Goal: Task Accomplishment & Management: Use online tool/utility

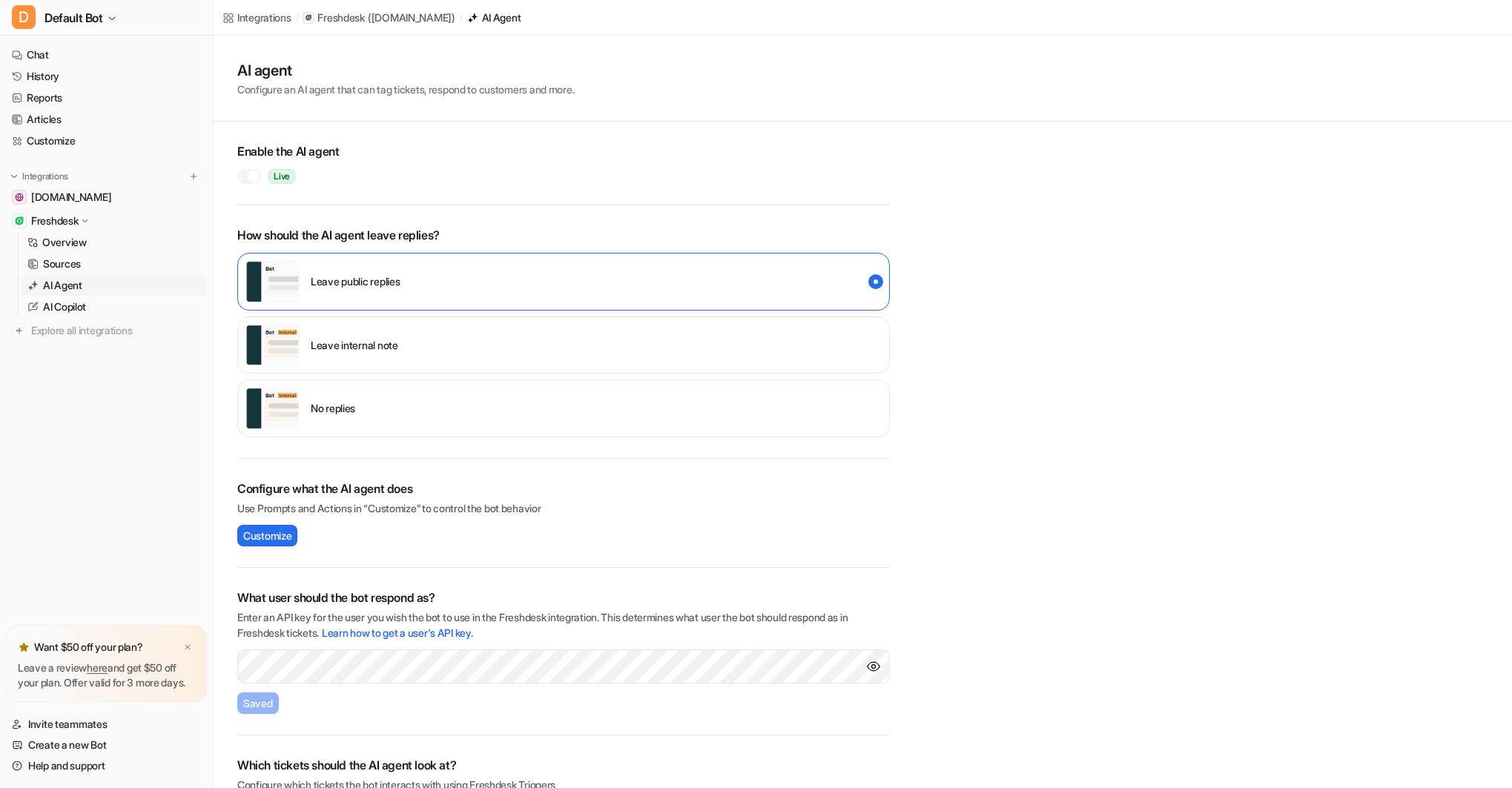
scroll to position [55, 0]
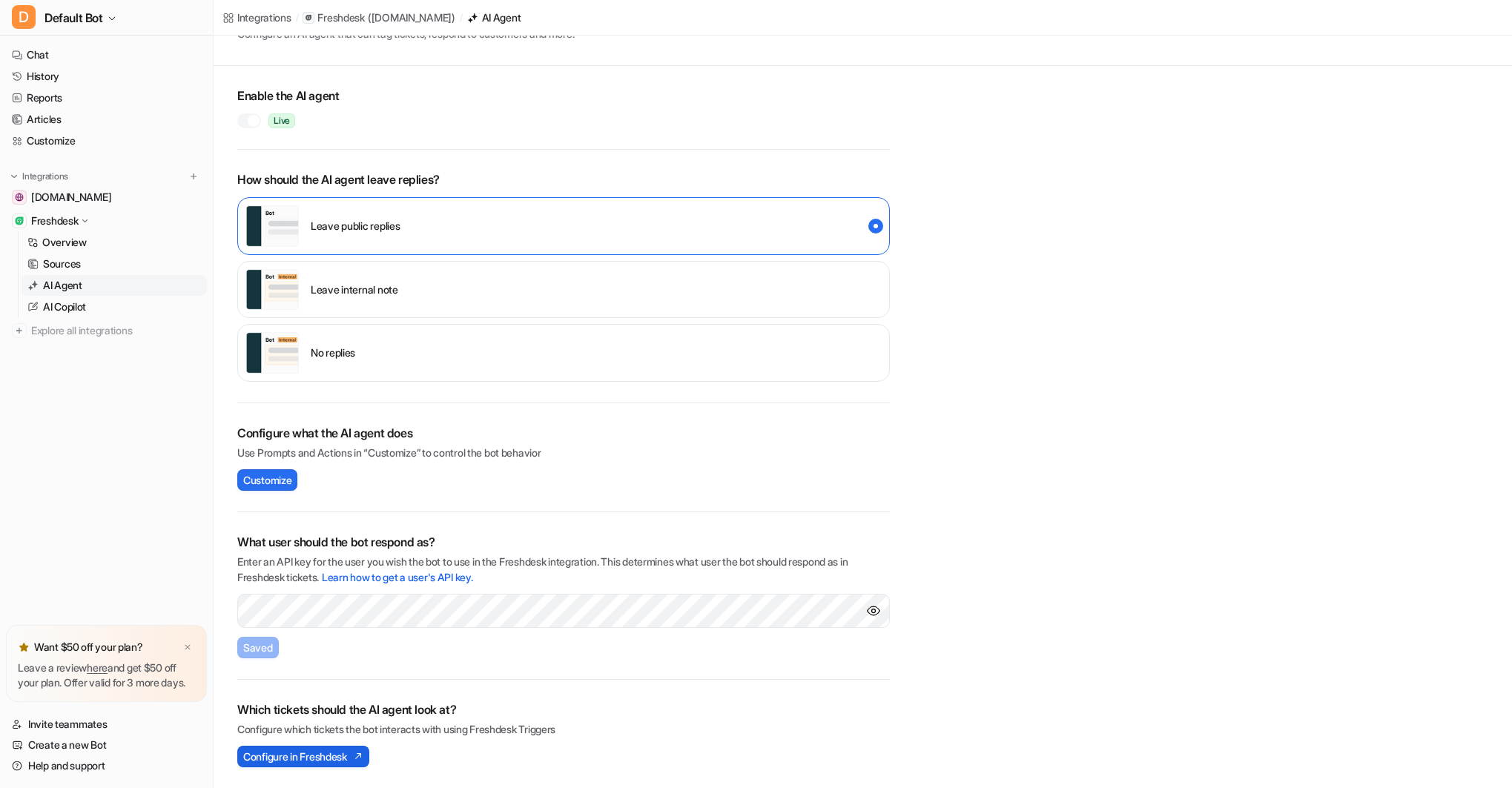
click at [298, 755] on span "Configure in Freshdesk" at bounding box center [295, 756] width 104 height 15
click at [347, 756] on span "Configure in Freshdesk" at bounding box center [295, 756] width 104 height 15
click at [0, 0] on div "D Default Bot Chat History Reports Articles Customize Integrations [DOMAIN_NAME…" at bounding box center [756, 338] width 1512 height 788
click at [66, 281] on p "AI Agent" at bounding box center [63, 285] width 39 height 15
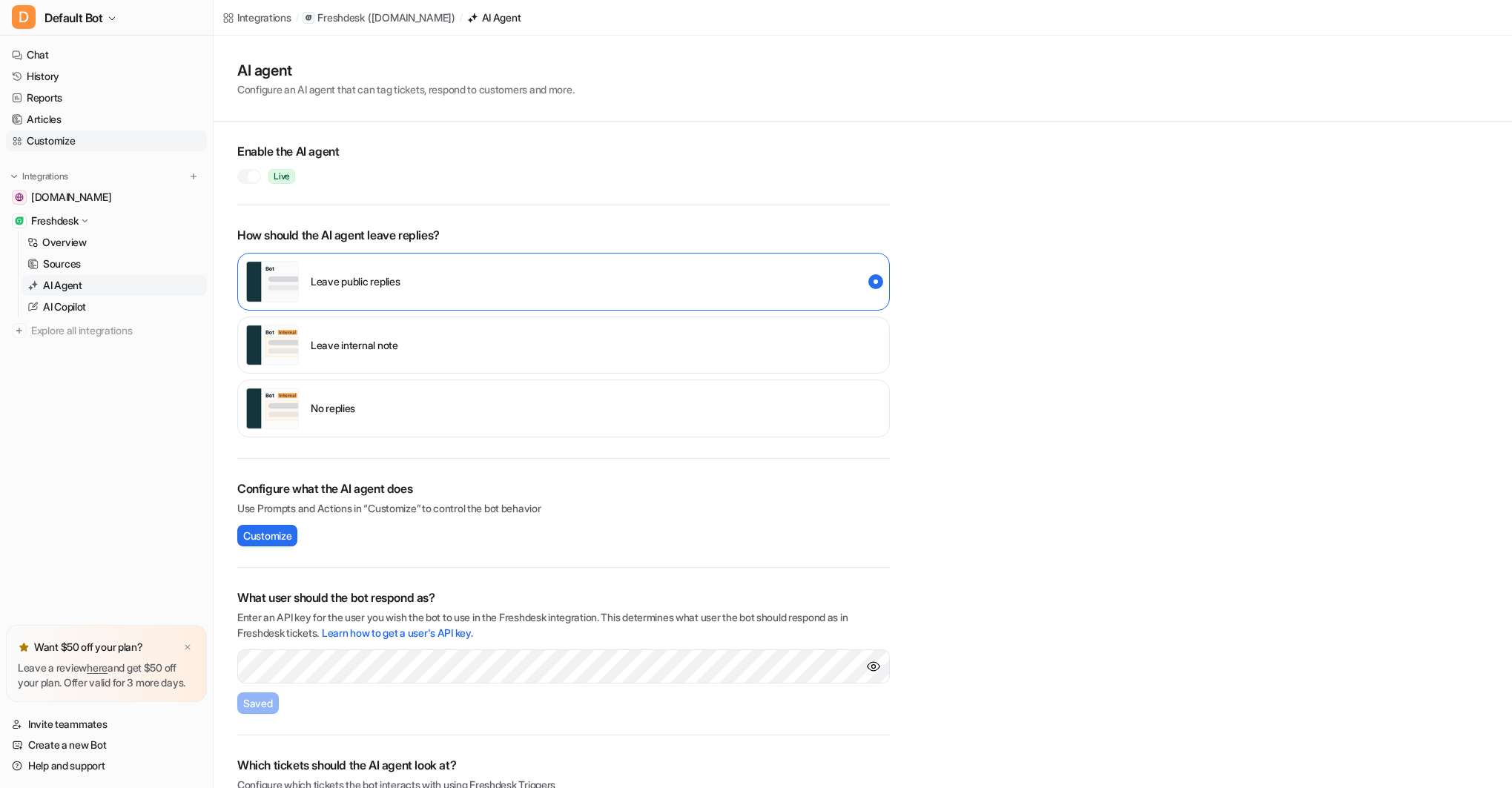
click at [66, 137] on link "Customize" at bounding box center [106, 141] width 201 height 21
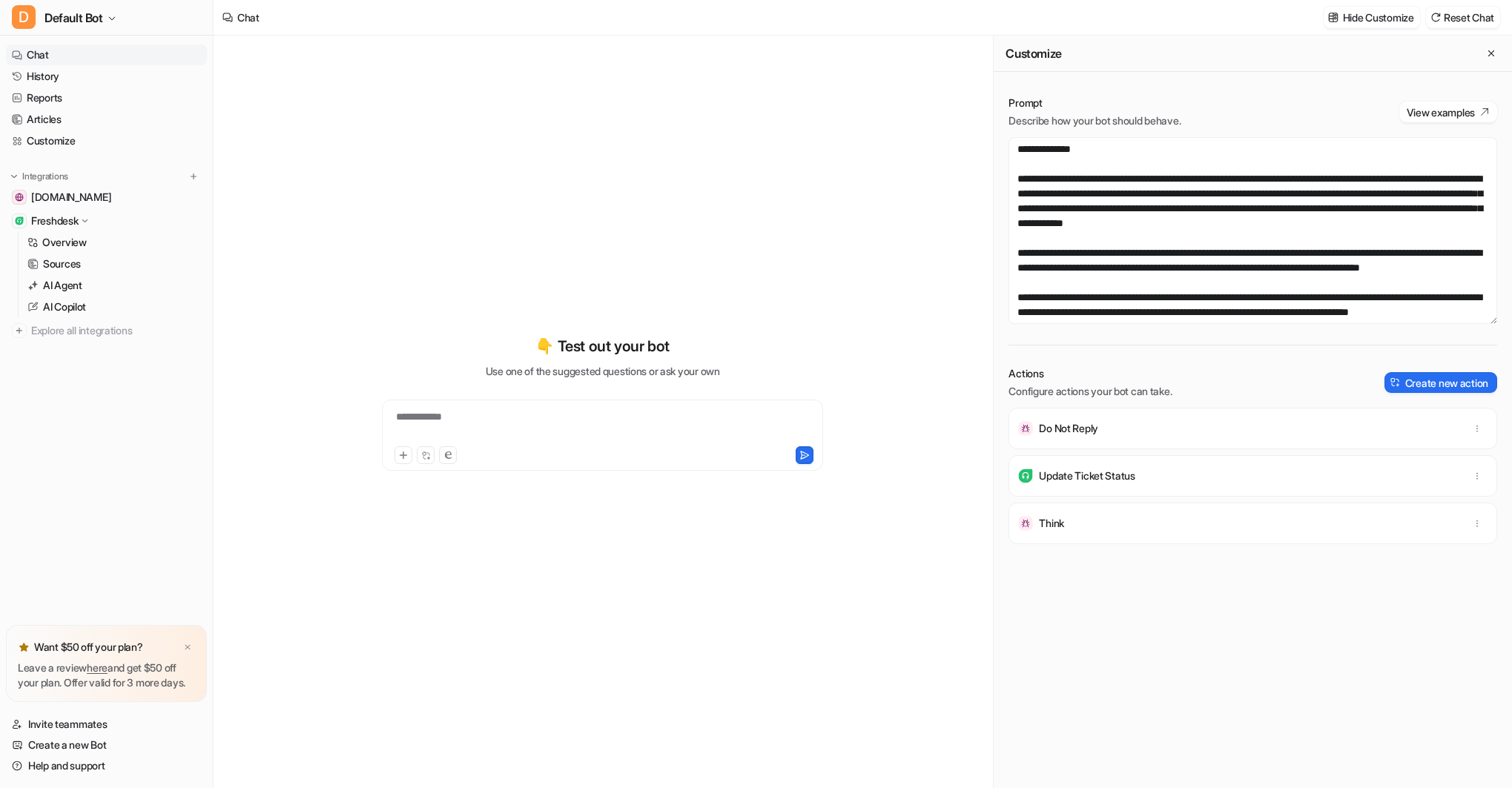
scroll to position [76, 0]
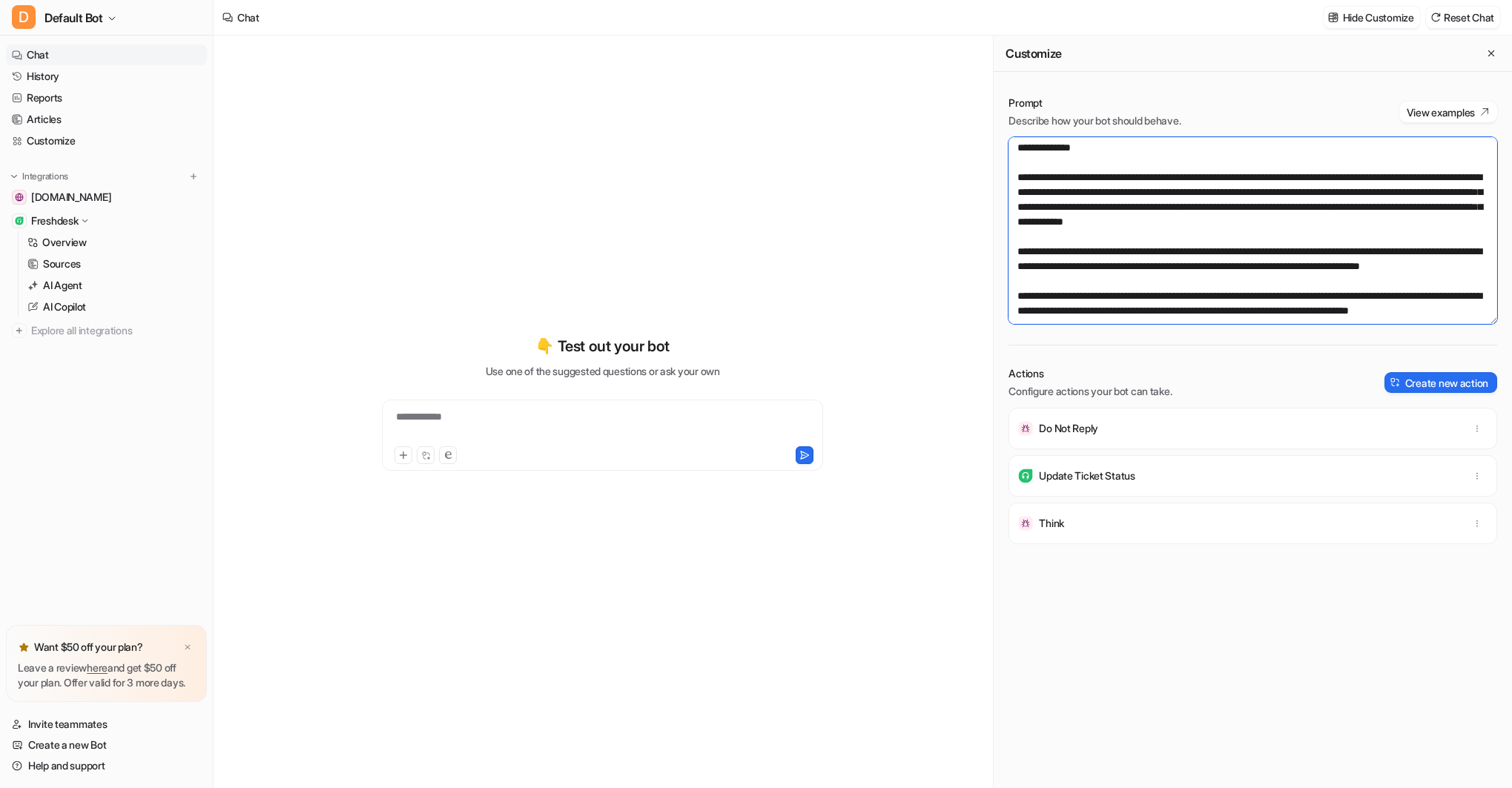
drag, startPoint x: 1055, startPoint y: 249, endPoint x: 991, endPoint y: 195, distance: 83.7
click at [991, 196] on div "**********" at bounding box center [863, 411] width 1298 height 752
drag, startPoint x: 1065, startPoint y: 256, endPoint x: 1006, endPoint y: 195, distance: 84.9
click at [1006, 195] on div "Prompt Describe how your bot should behave. View examples Actions Configure act…" at bounding box center [1253, 442] width 518 height 722
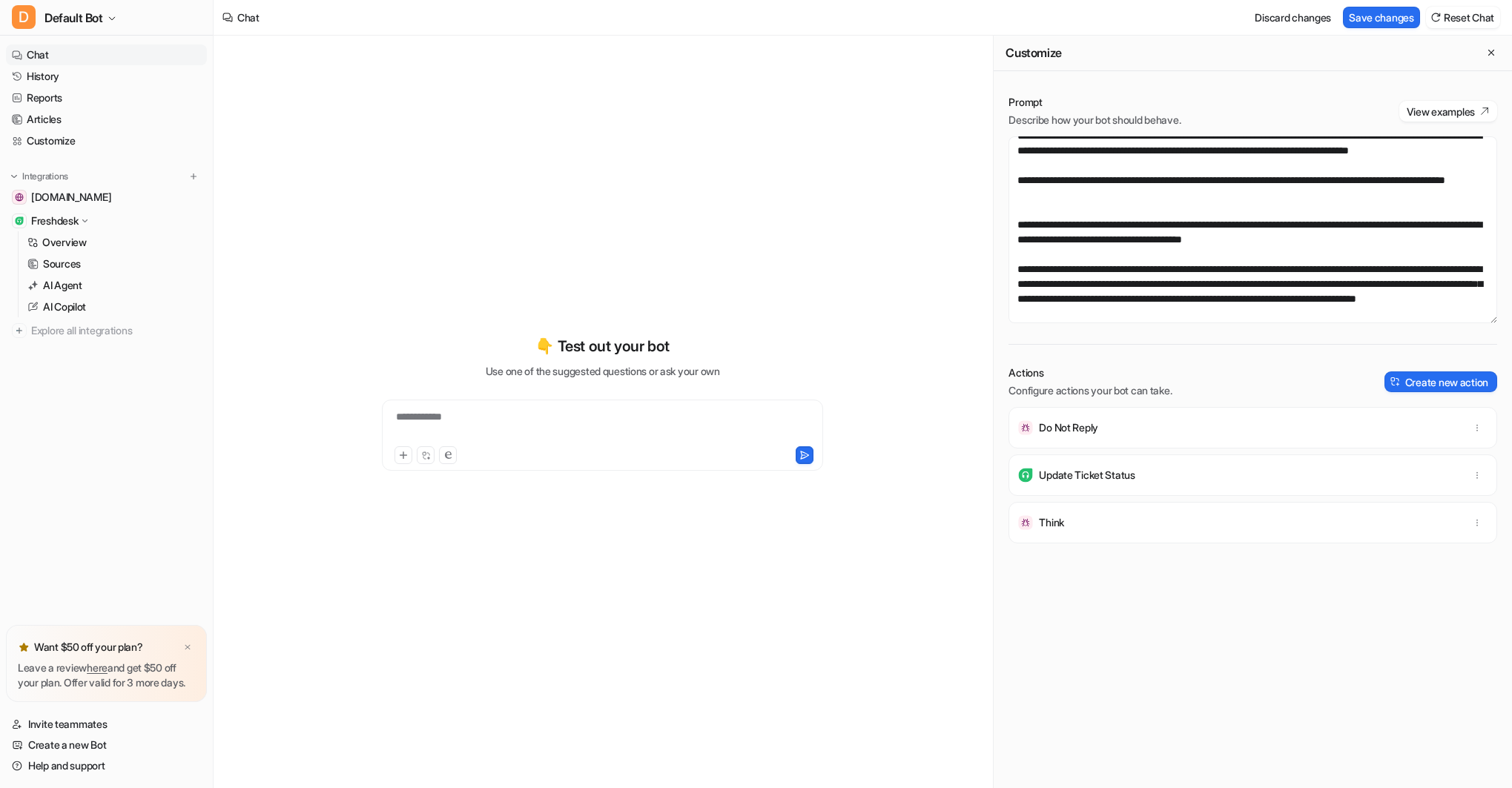
scroll to position [162, 0]
click at [1372, 15] on button "Save changes" at bounding box center [1381, 17] width 77 height 21
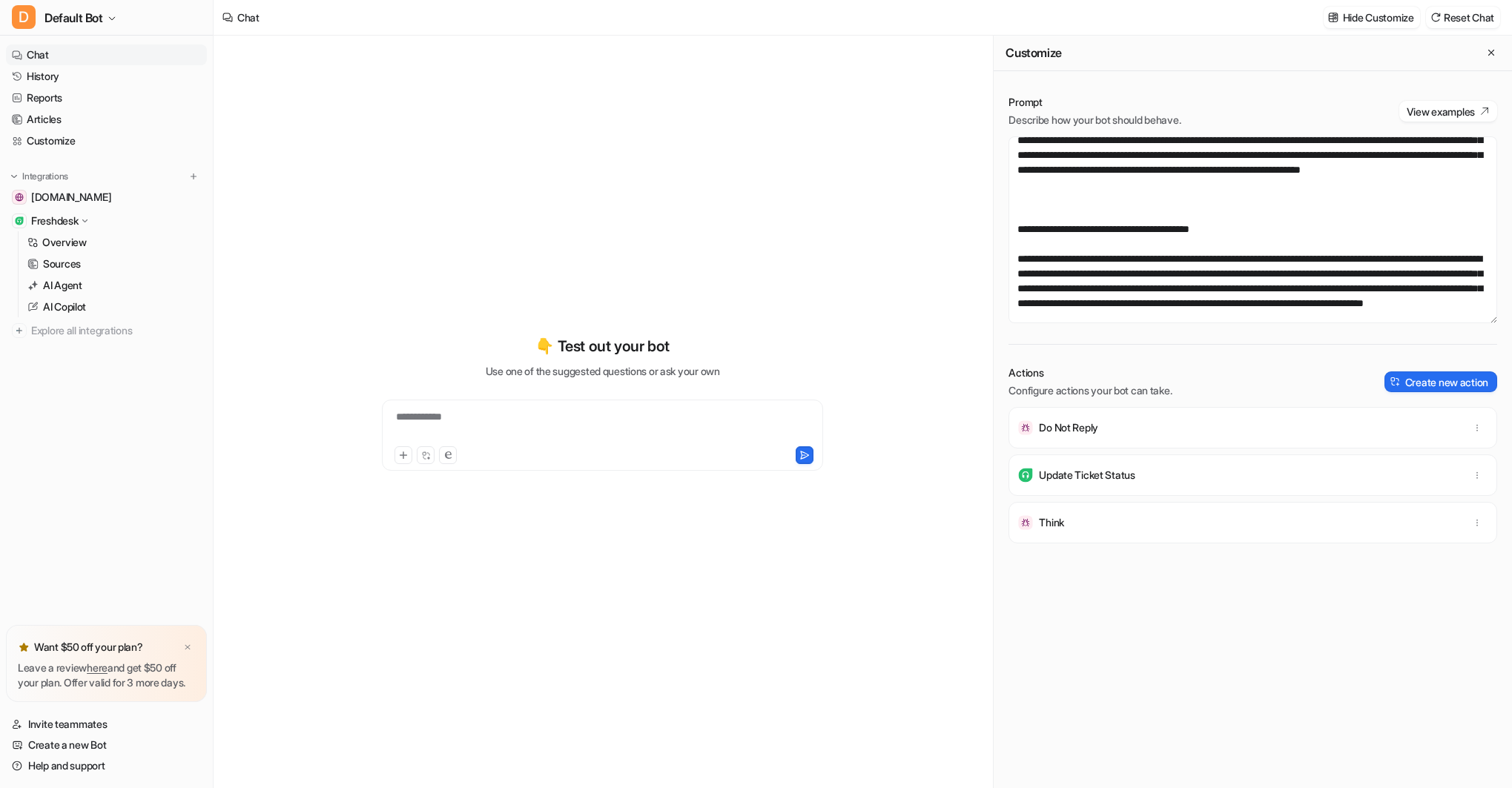
scroll to position [973, 0]
click at [1036, 225] on textarea at bounding box center [1253, 230] width 489 height 187
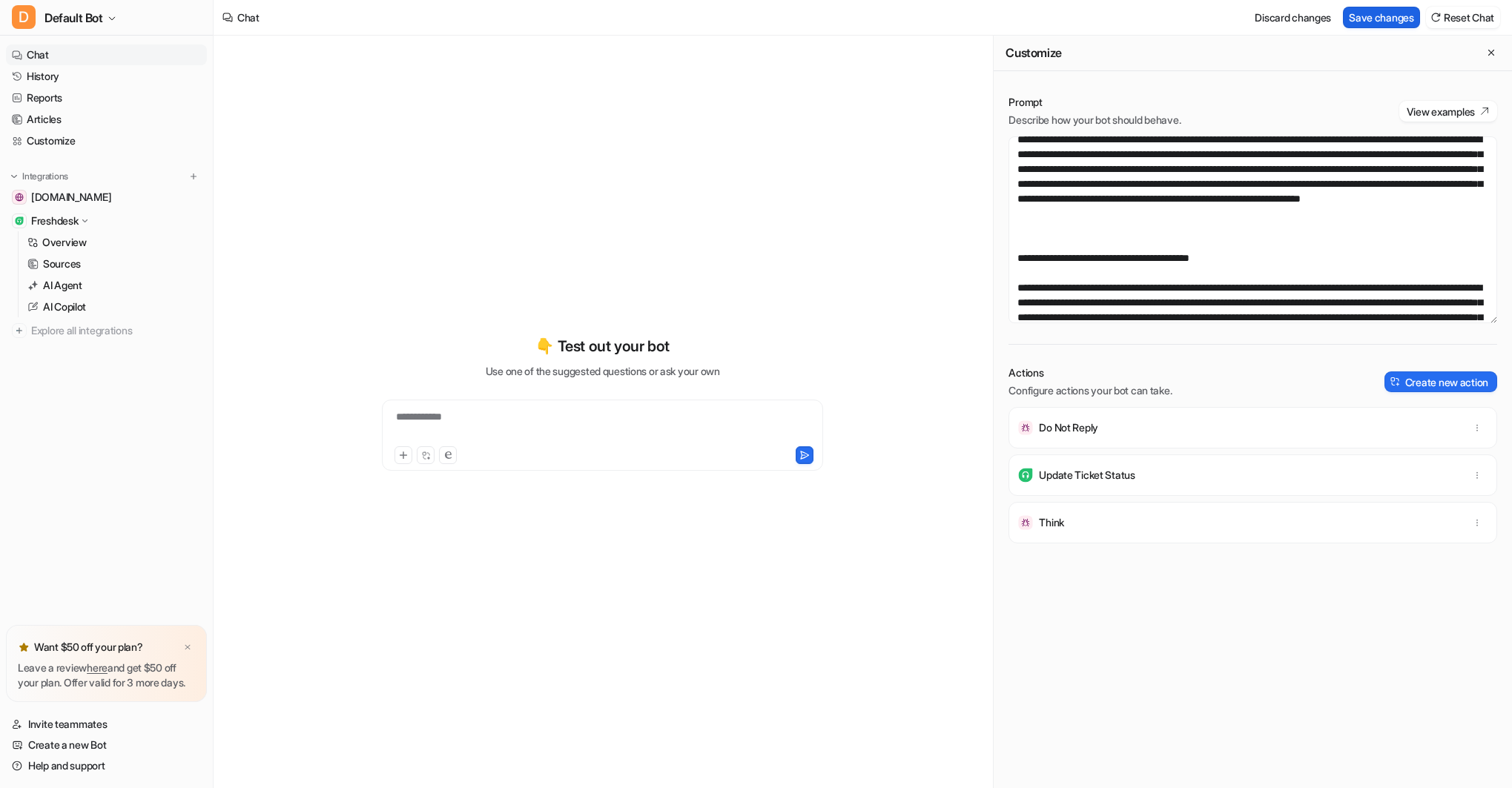
click at [1365, 15] on button "Save changes" at bounding box center [1381, 17] width 77 height 21
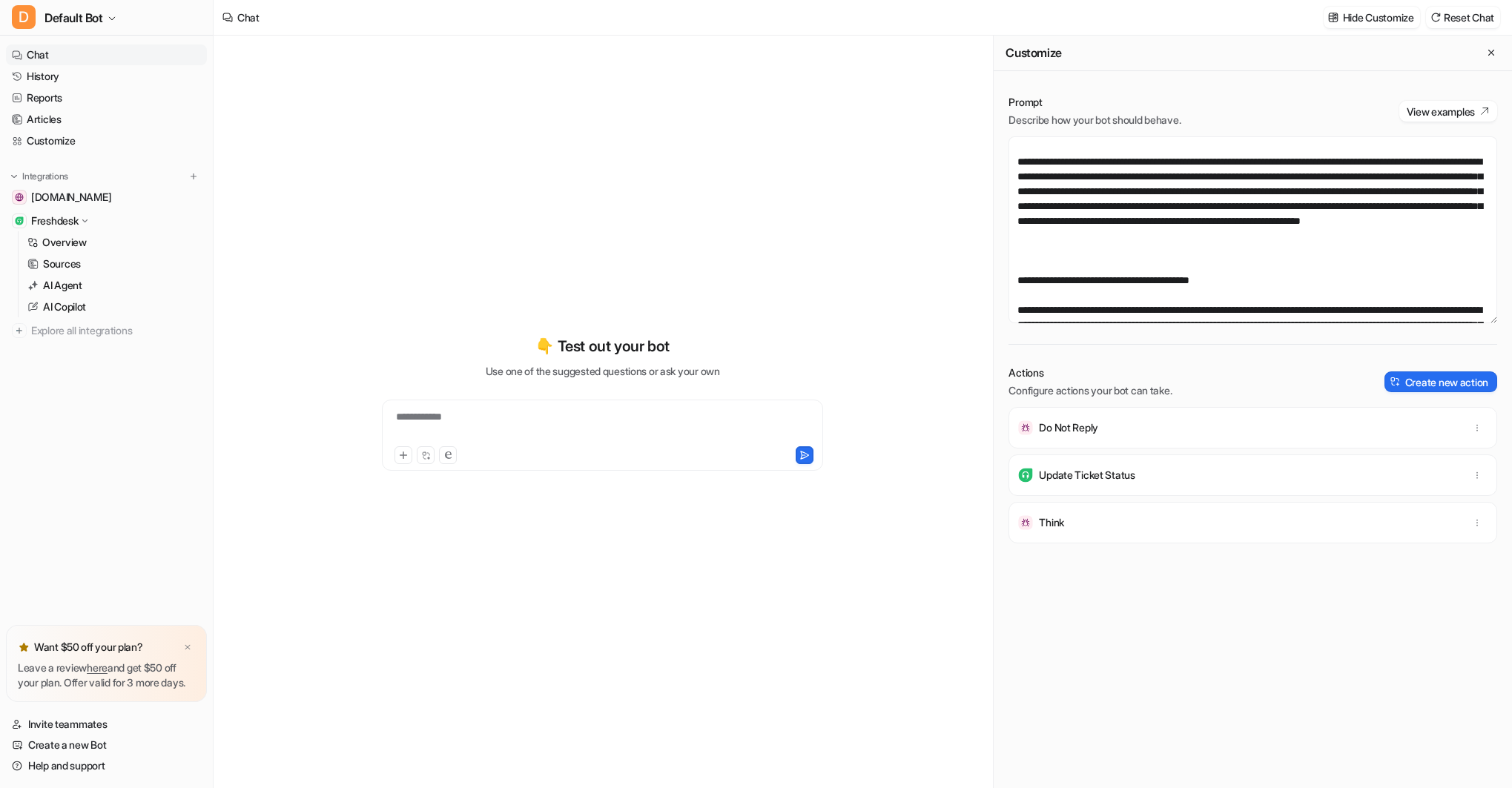
scroll to position [948, 0]
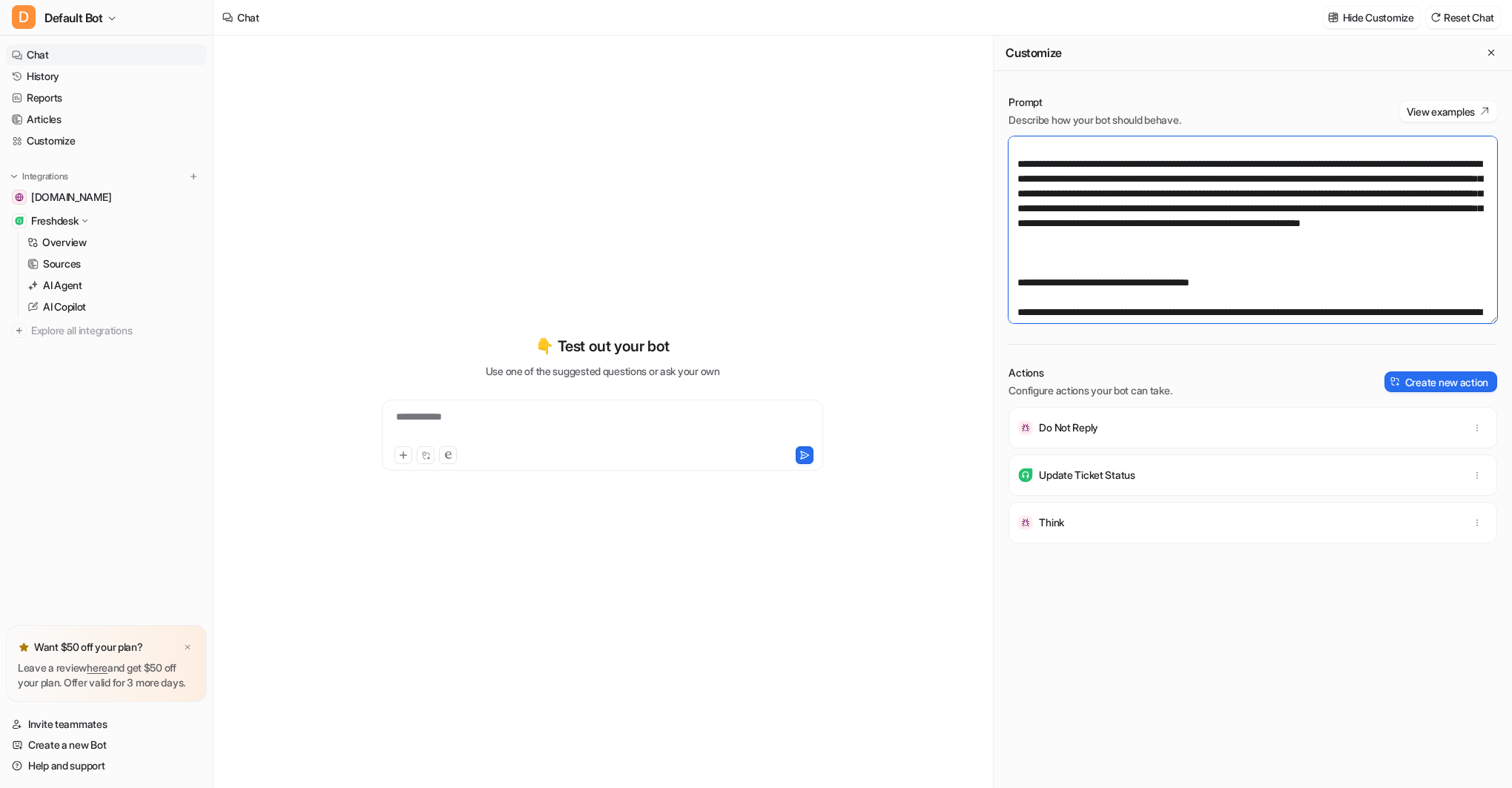
click at [1029, 263] on textarea at bounding box center [1253, 230] width 489 height 187
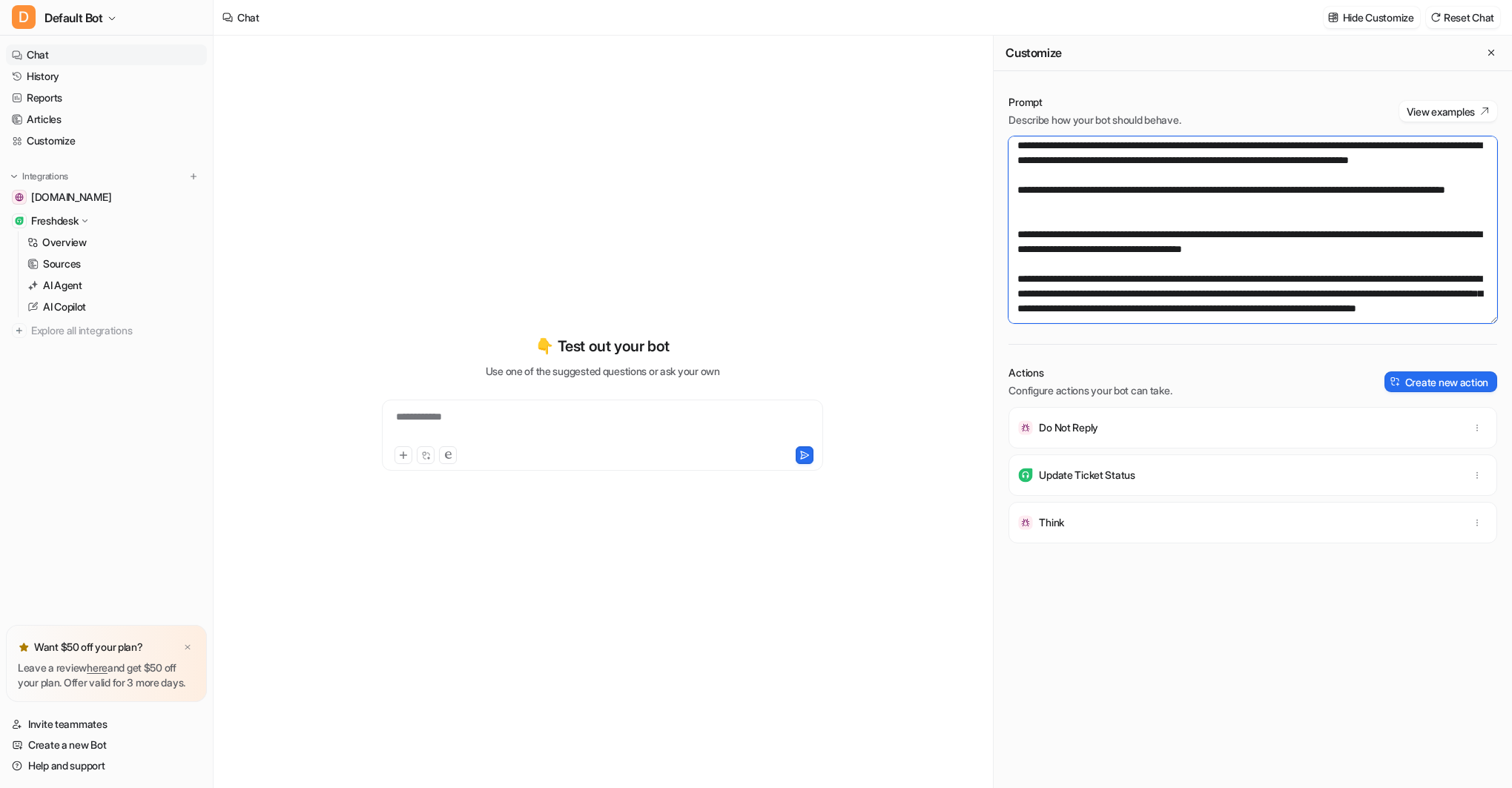
scroll to position [0, 0]
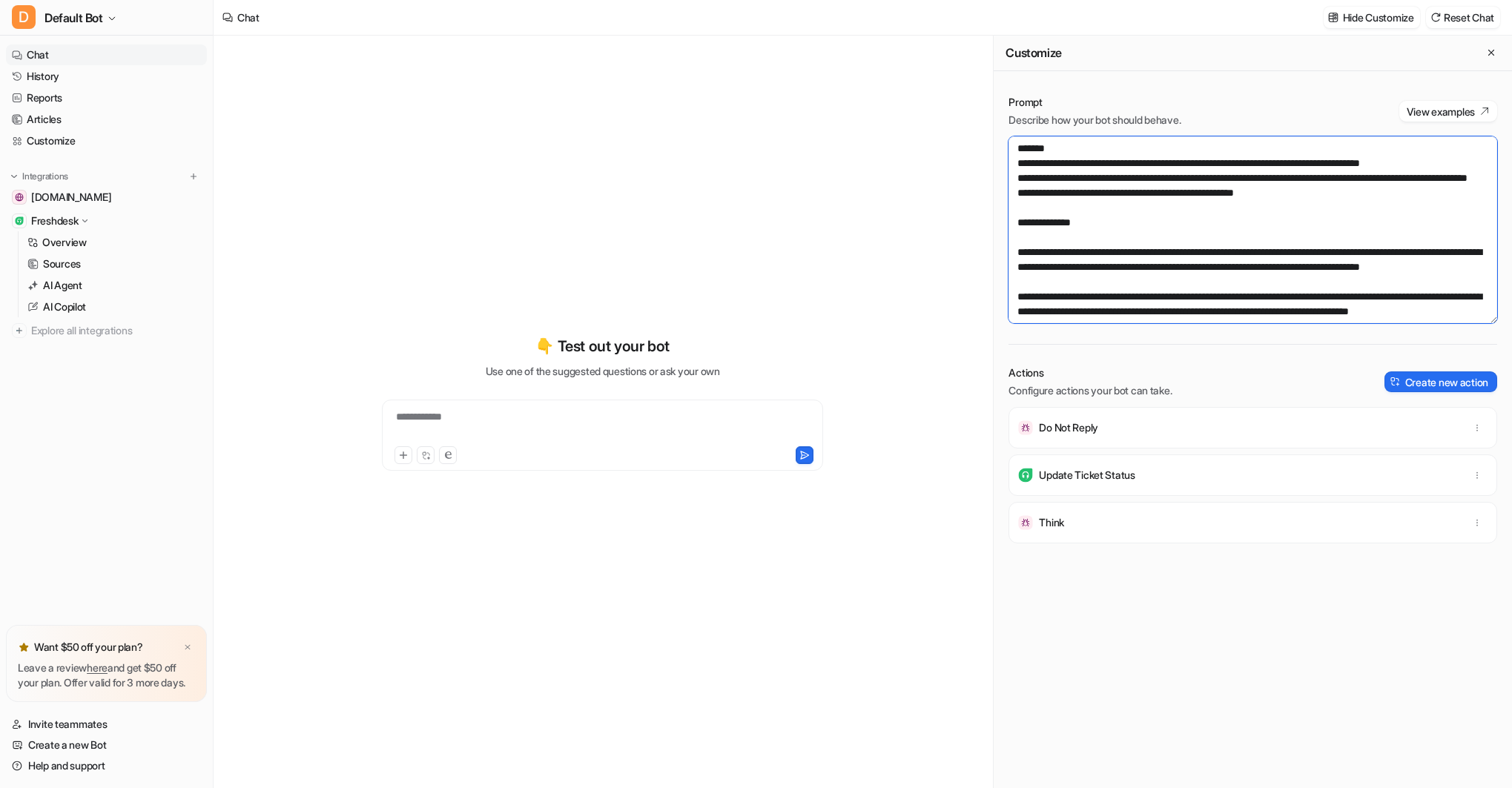
click at [1316, 214] on textarea at bounding box center [1253, 230] width 489 height 187
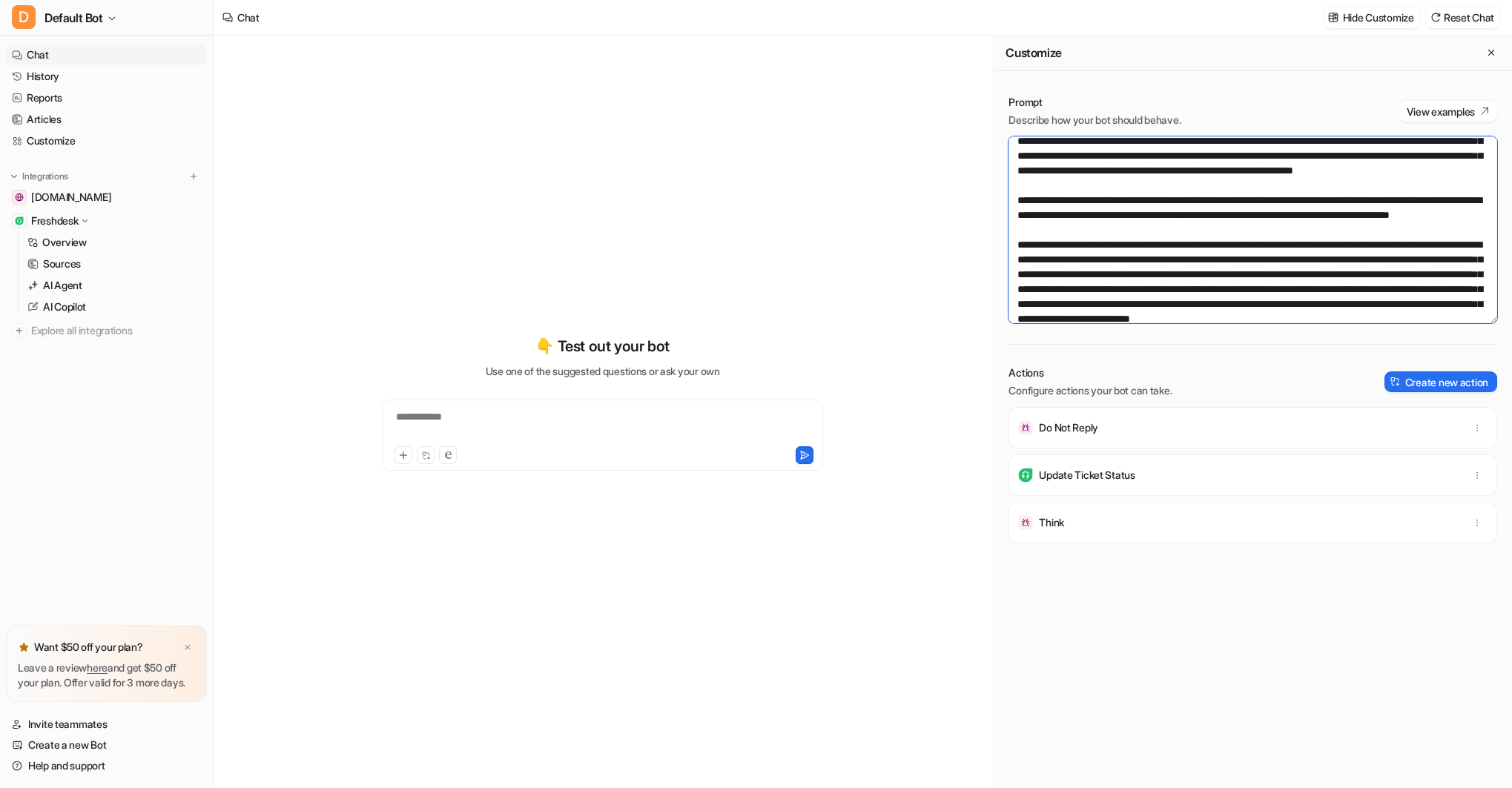
click at [1026, 231] on textarea at bounding box center [1253, 230] width 489 height 187
drag, startPoint x: 1043, startPoint y: 220, endPoint x: 1032, endPoint y: 224, distance: 11.7
click at [1043, 220] on textarea at bounding box center [1253, 230] width 489 height 187
drag, startPoint x: 1026, startPoint y: 231, endPoint x: 1039, endPoint y: 230, distance: 13.0
click at [1026, 231] on textarea at bounding box center [1253, 230] width 489 height 187
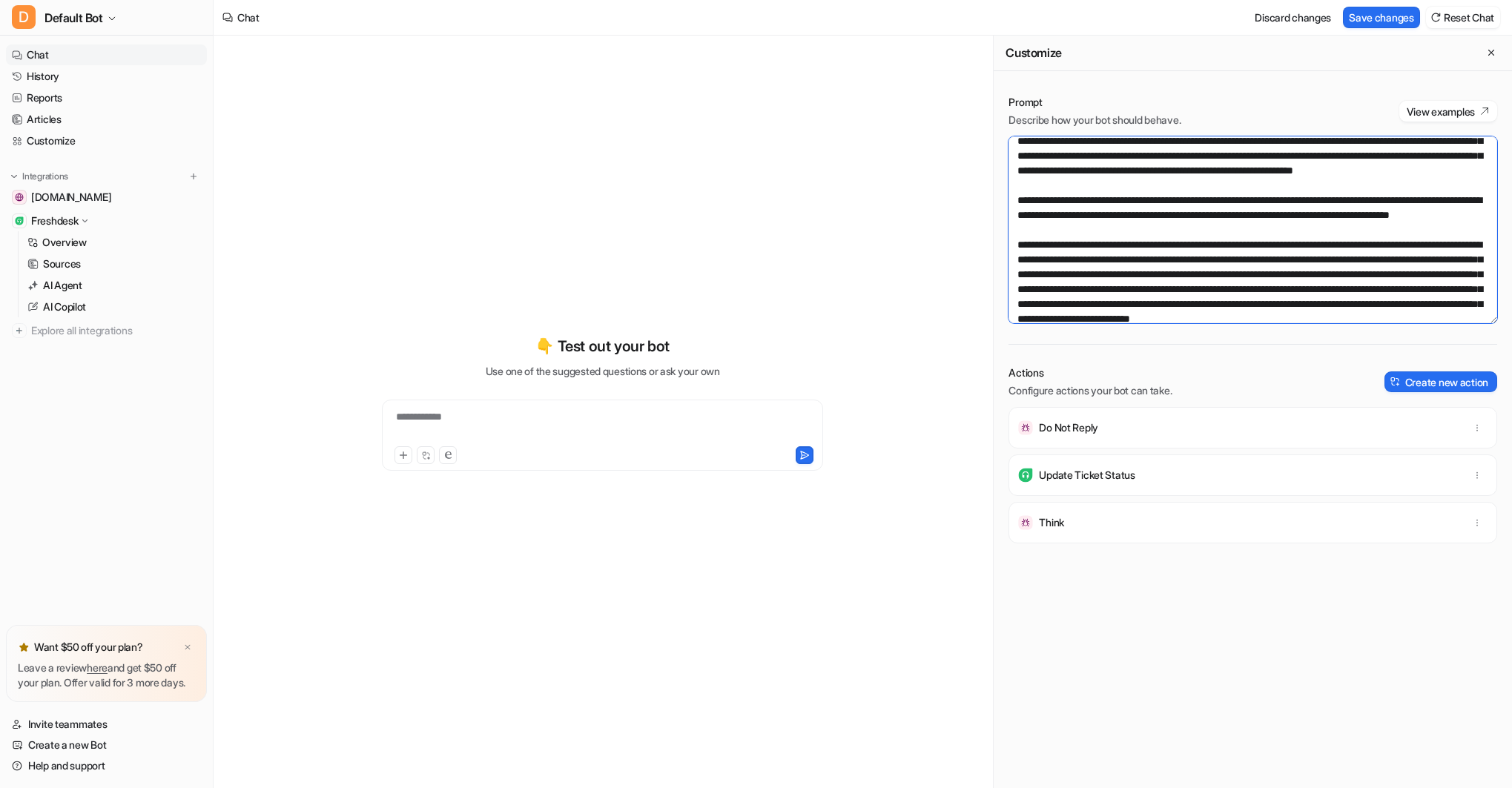
click at [1183, 260] on textarea at bounding box center [1253, 230] width 489 height 187
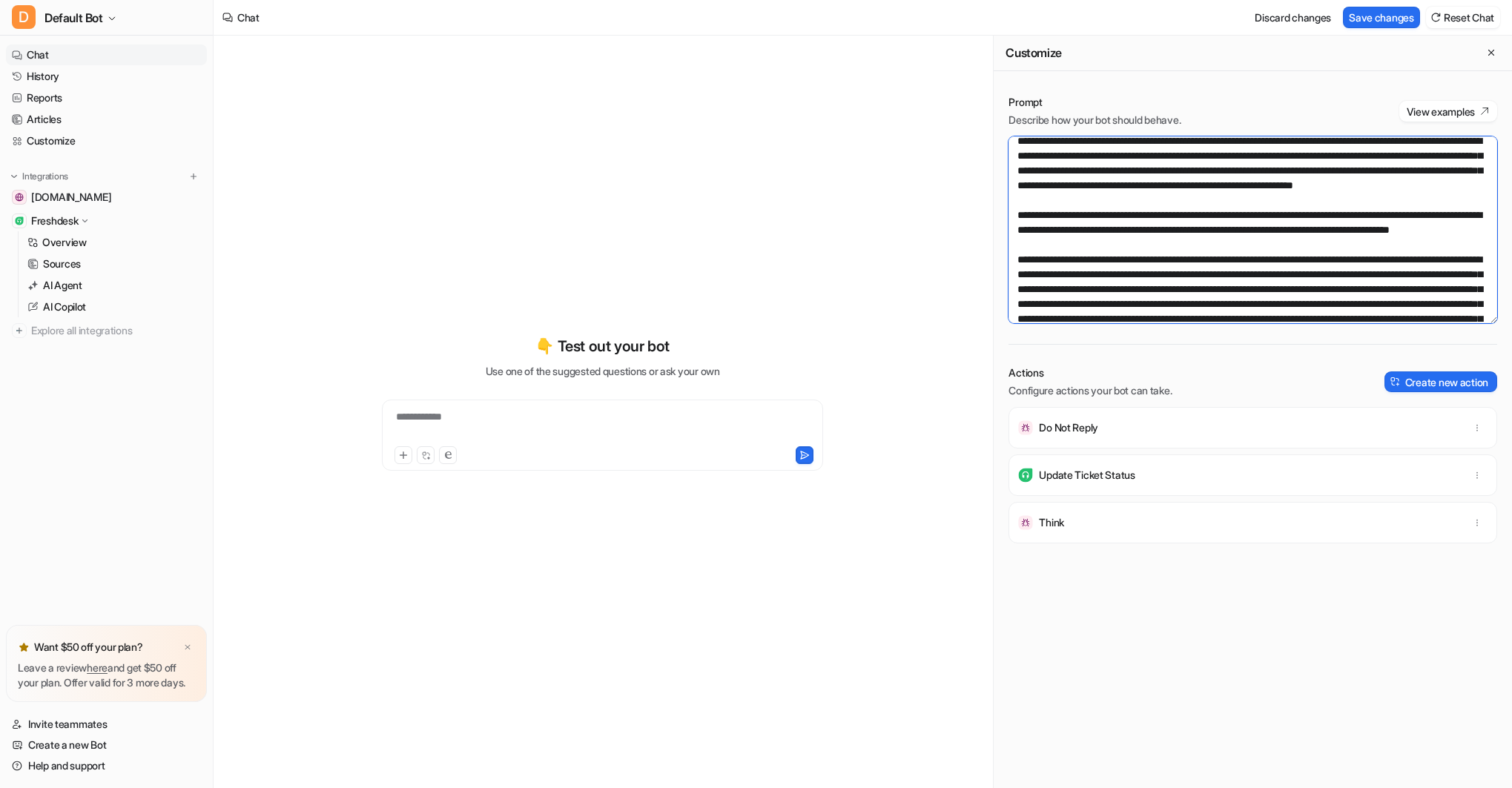
click at [1188, 276] on textarea at bounding box center [1253, 230] width 489 height 187
click at [1370, 276] on textarea at bounding box center [1253, 230] width 489 height 187
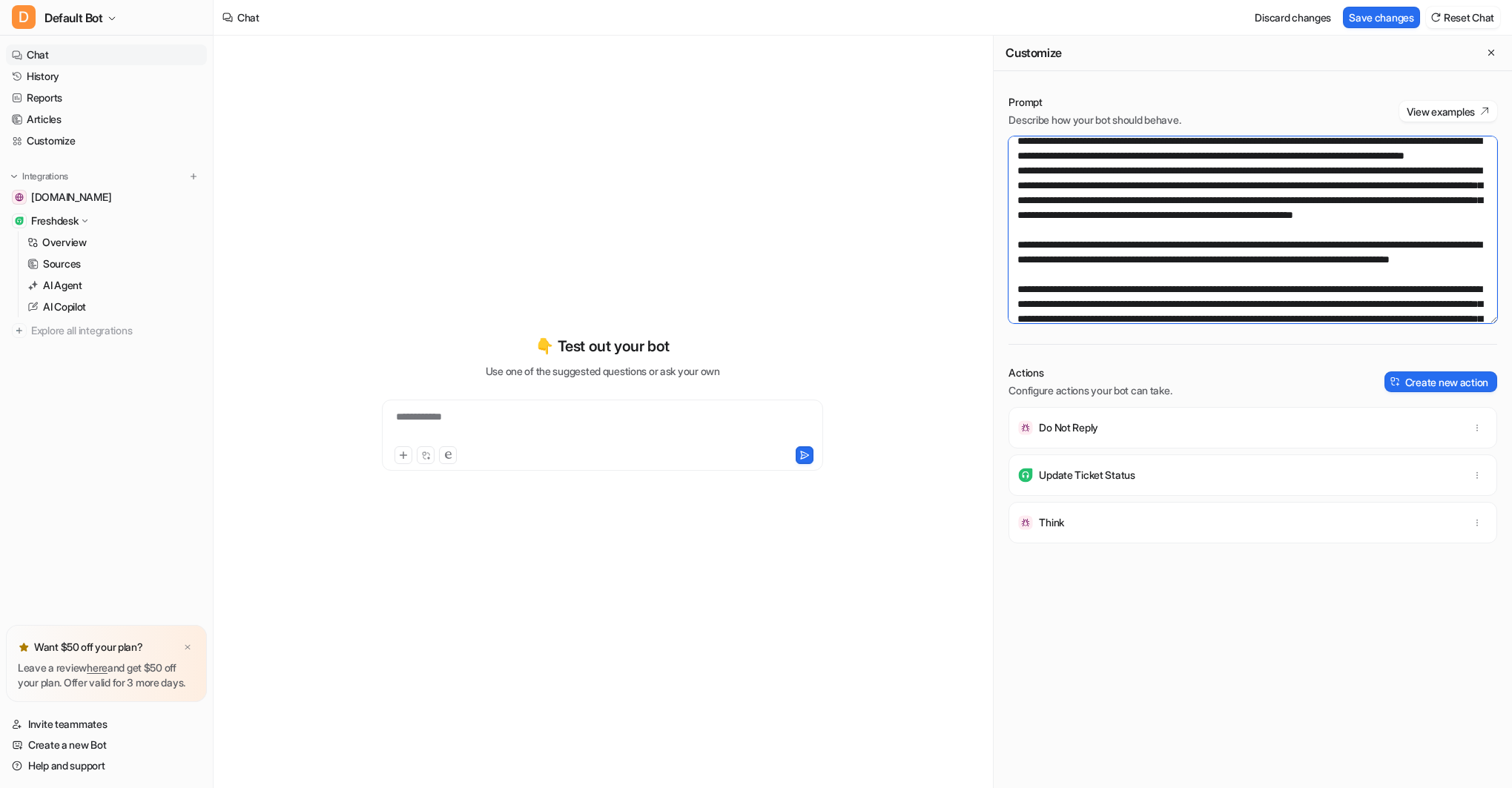
scroll to position [1655, 0]
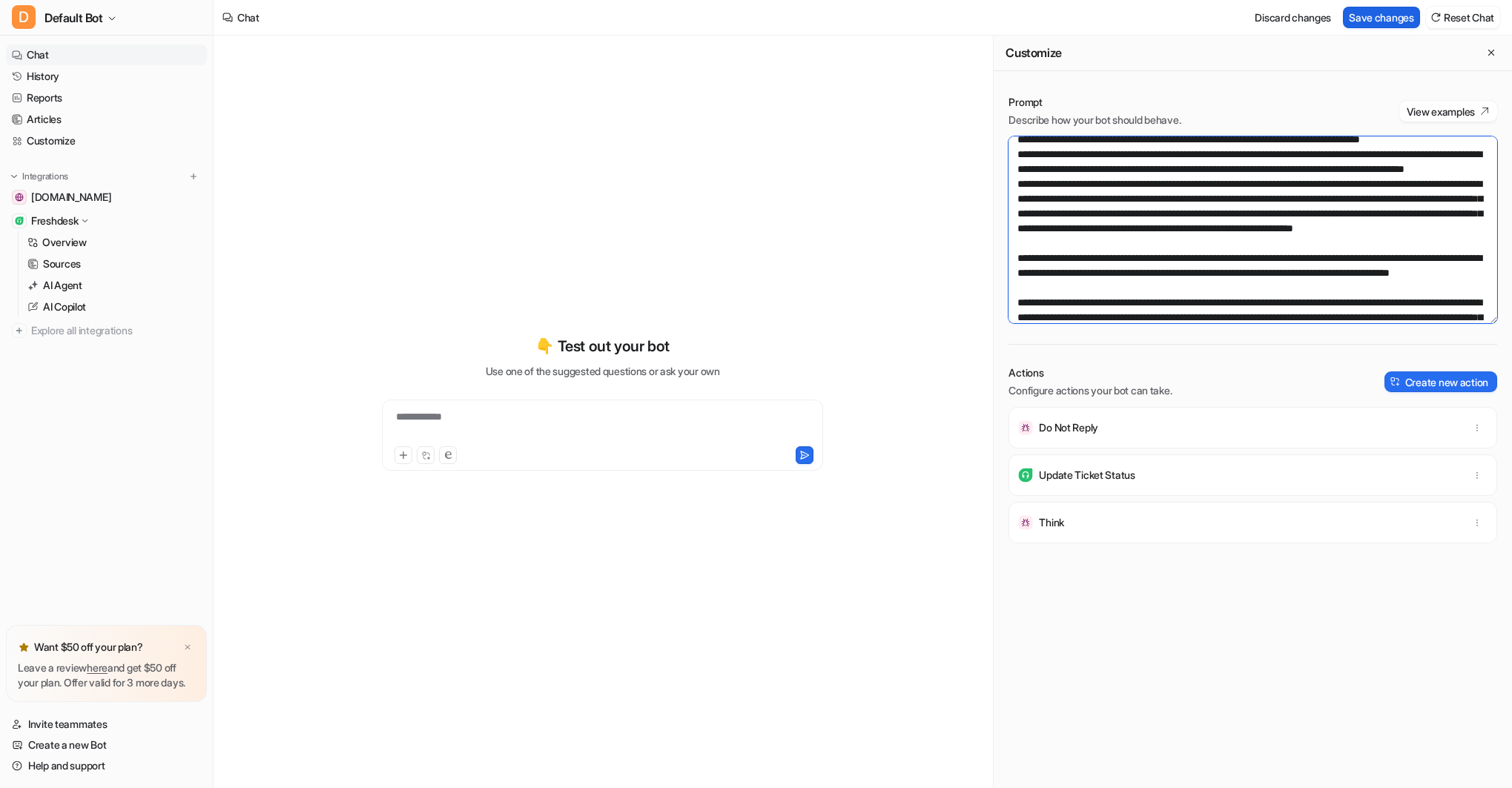
type textarea "**********"
click at [1398, 20] on button "Save changes" at bounding box center [1381, 17] width 77 height 21
click at [475, 420] on div "**********" at bounding box center [602, 426] width 434 height 34
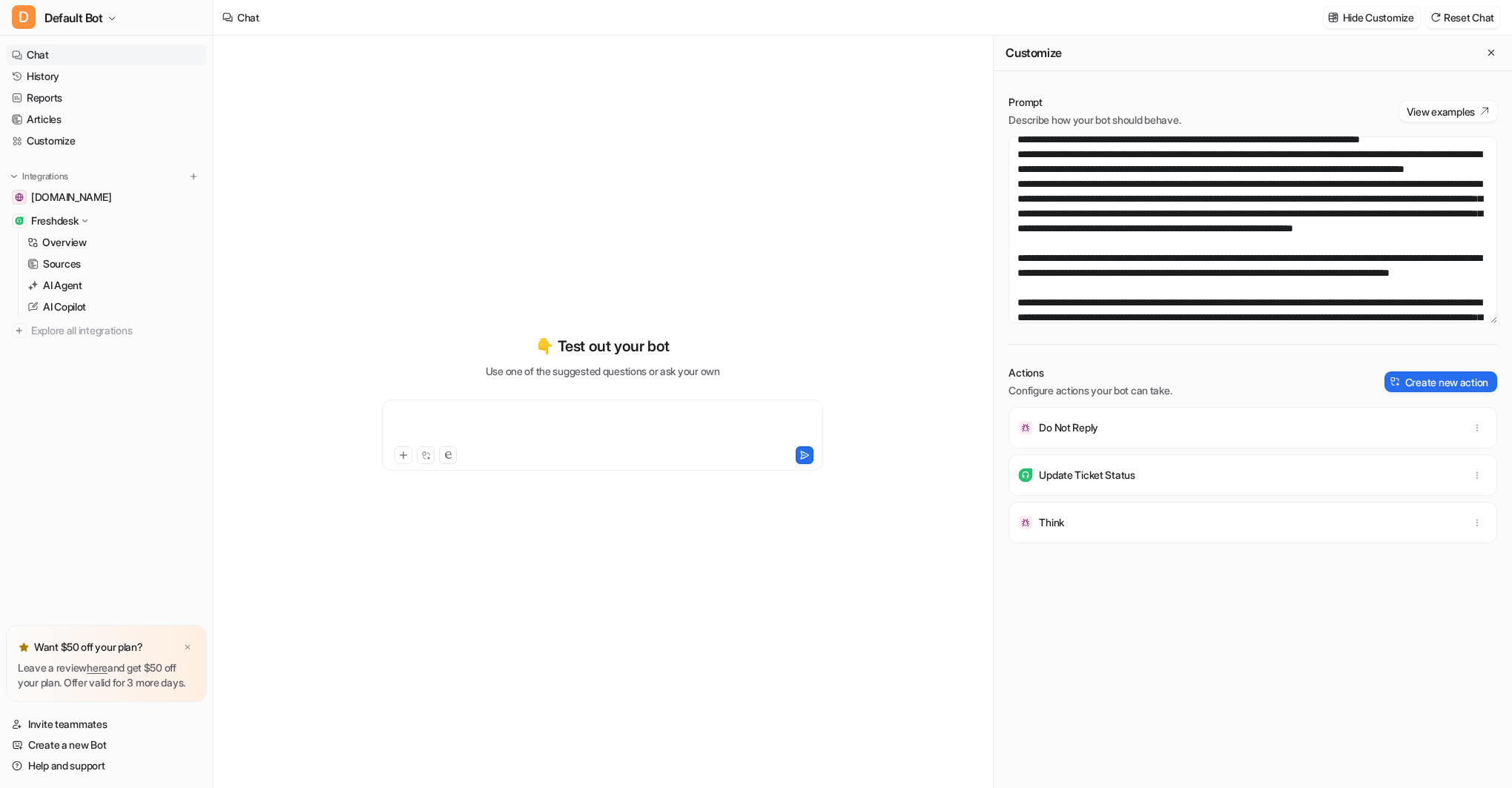
paste div
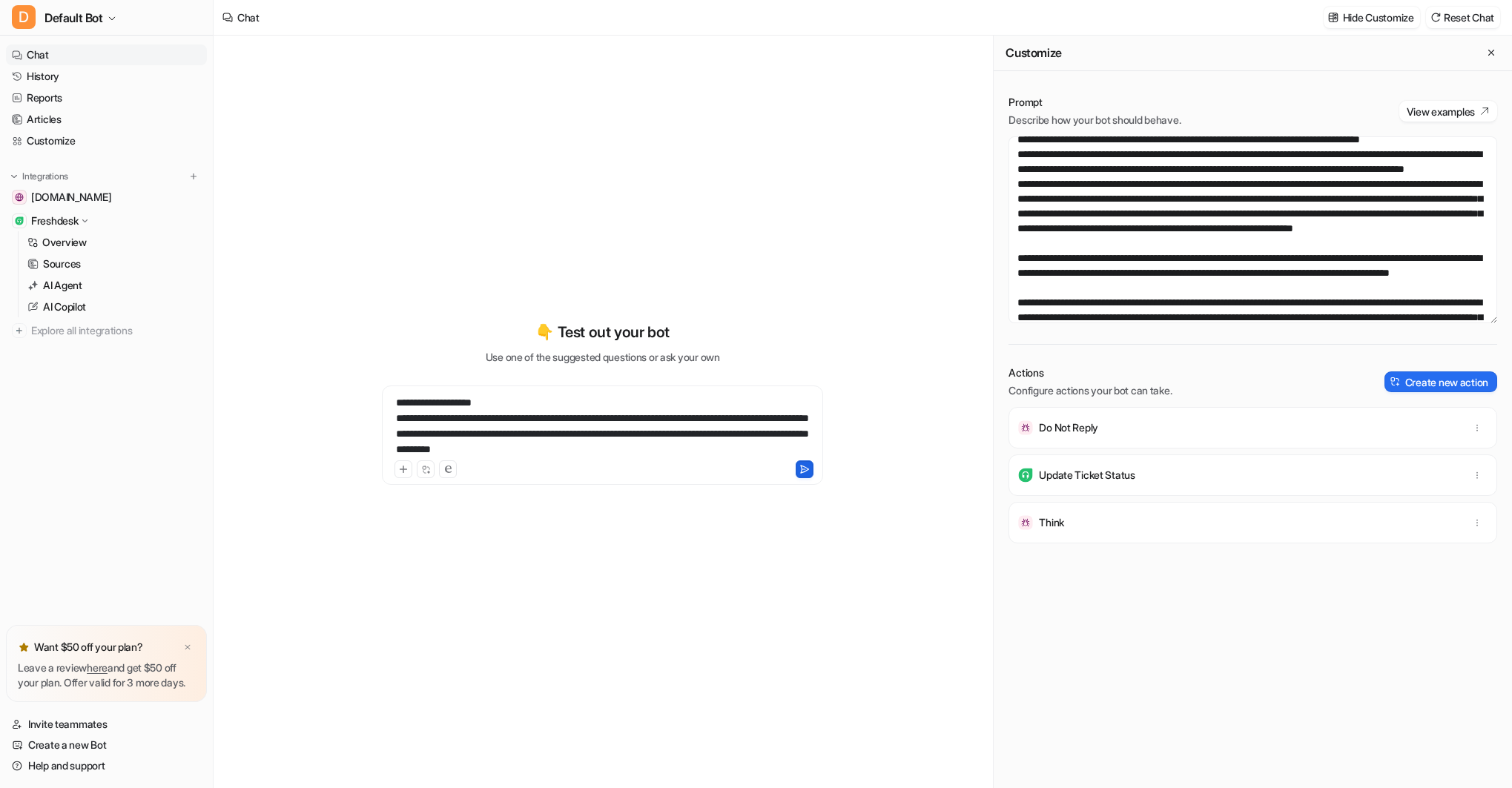
click at [808, 468] on icon at bounding box center [805, 469] width 8 height 7
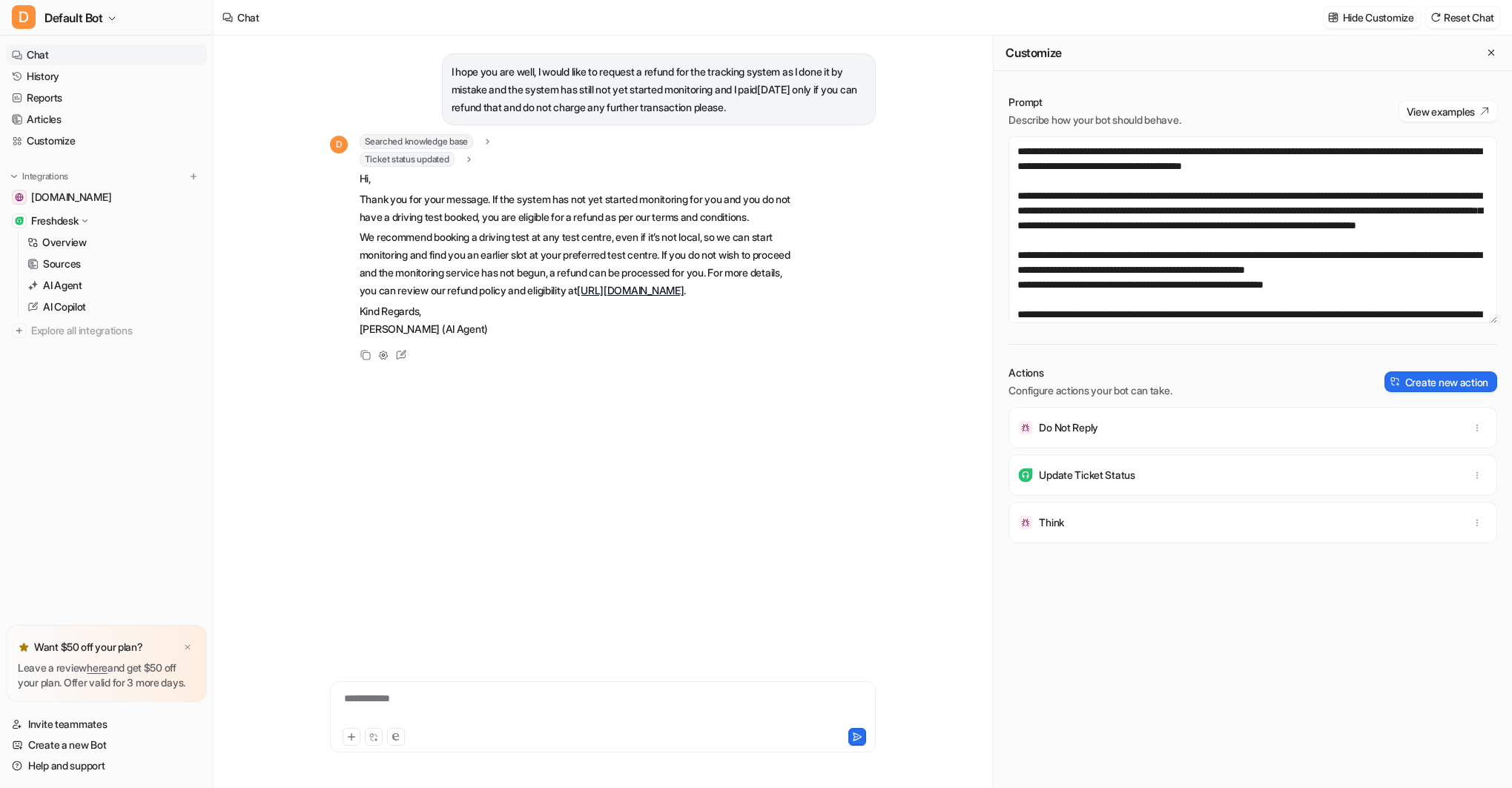
scroll to position [0, 0]
